Goal: Information Seeking & Learning: Learn about a topic

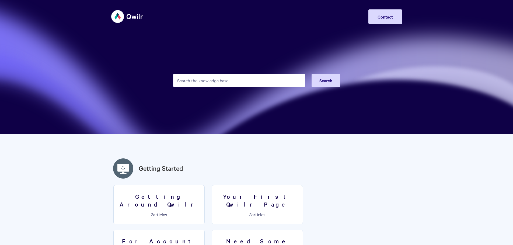
click at [198, 80] on input "Search the knowledge base" at bounding box center [239, 80] width 132 height 13
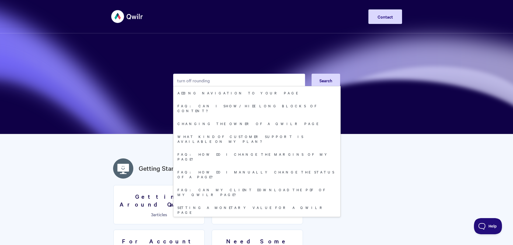
type input "turn off rounding"
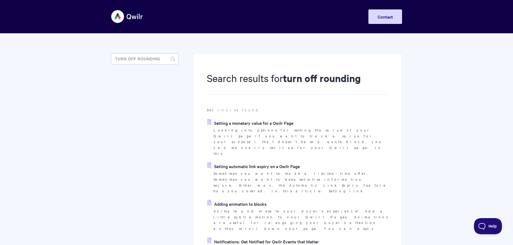
click at [160, 59] on input "turn off rounding" at bounding box center [144, 59] width 67 height 11
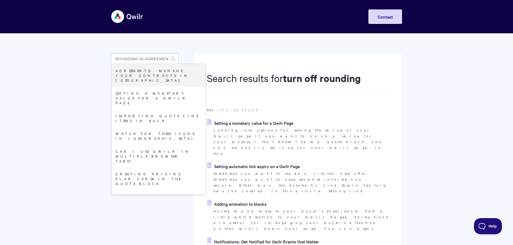
scroll to position [0, 25]
type input "turn off rounding in agreement"
